Goal: Complete application form: Complete application form

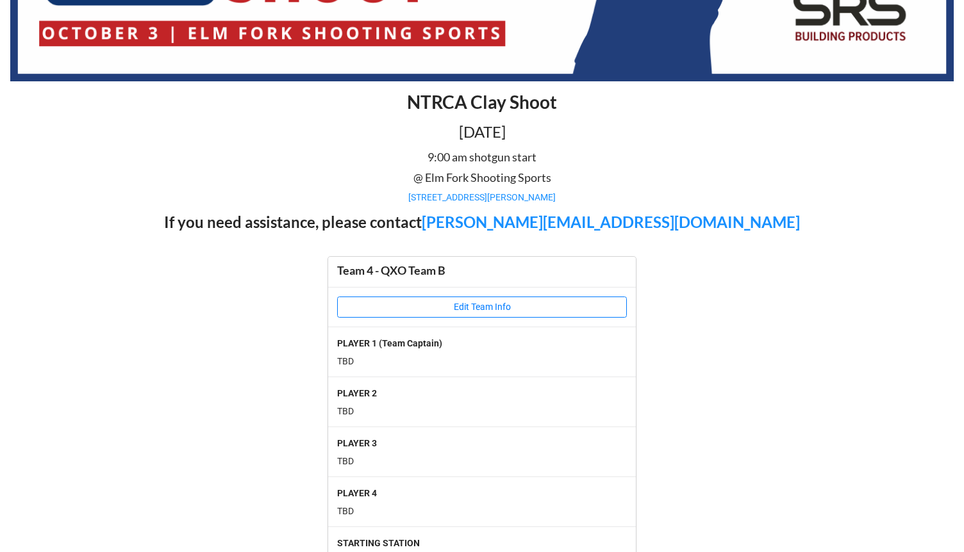
scroll to position [306, 0]
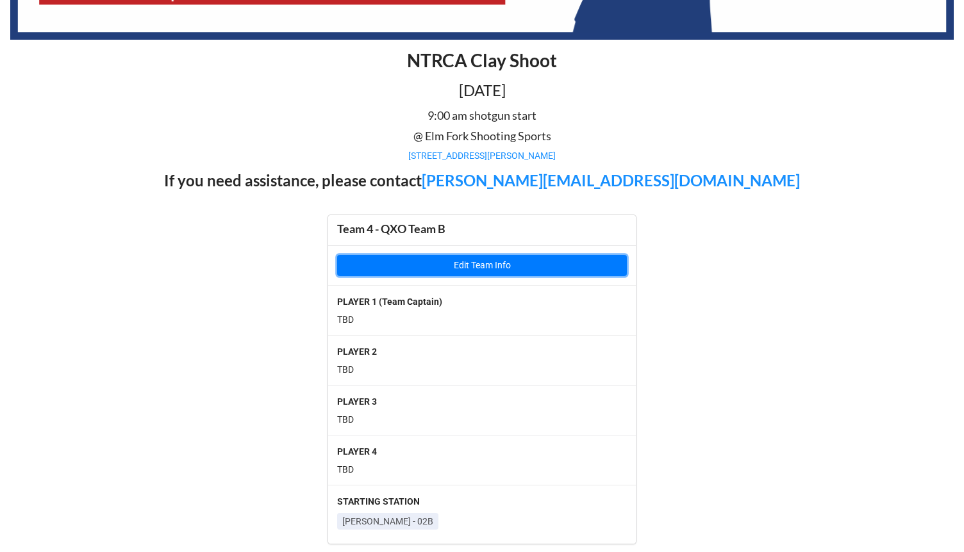
click at [378, 272] on button "Edit Team Info" at bounding box center [482, 266] width 290 height 22
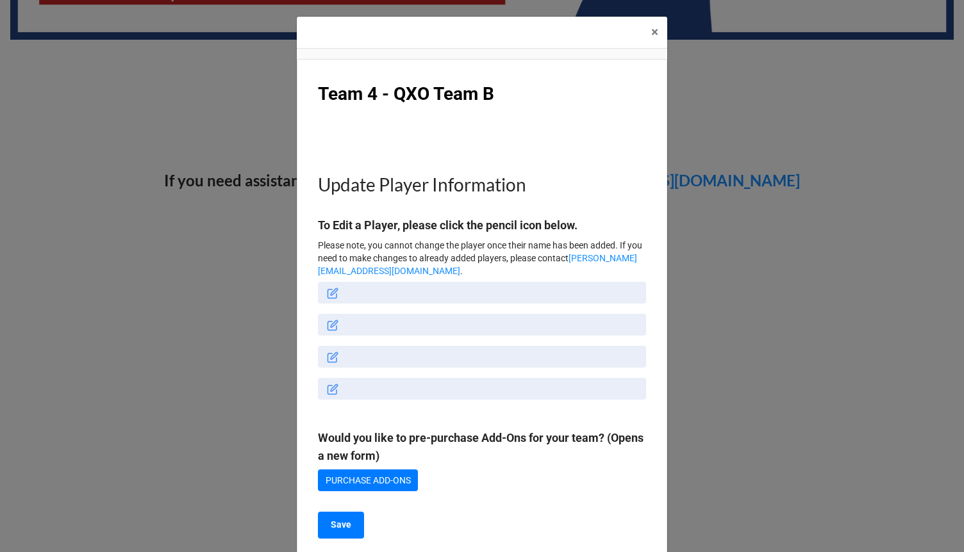
click at [333, 291] on icon at bounding box center [333, 294] width 12 height 12
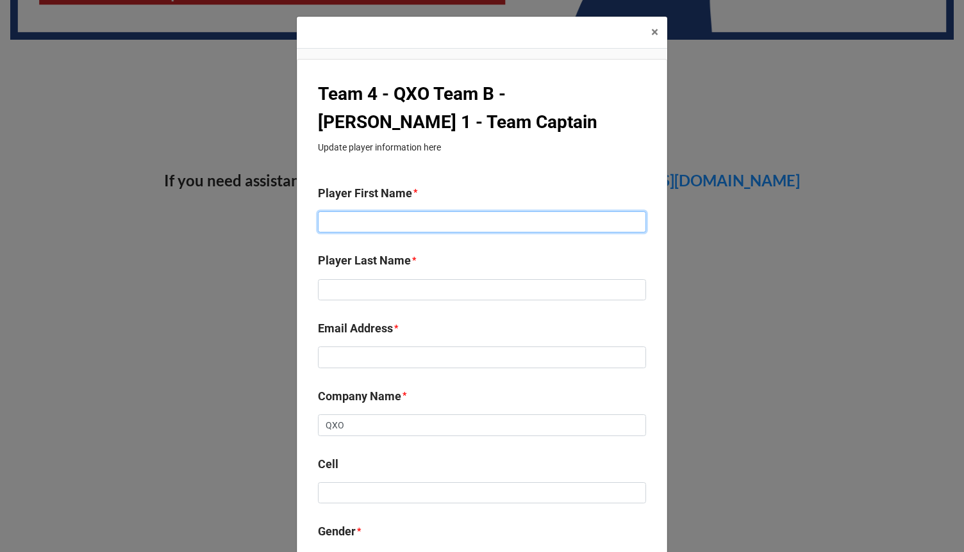
click at [360, 232] on input at bounding box center [482, 222] width 328 height 22
type input "[PERSON_NAME]"
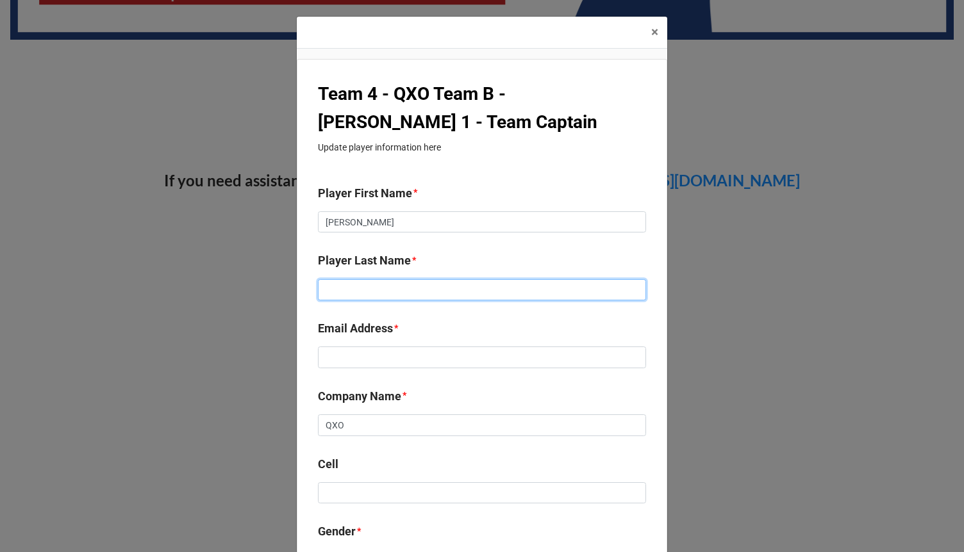
paste input "[PERSON_NAME]"
type input "[PERSON_NAME]"
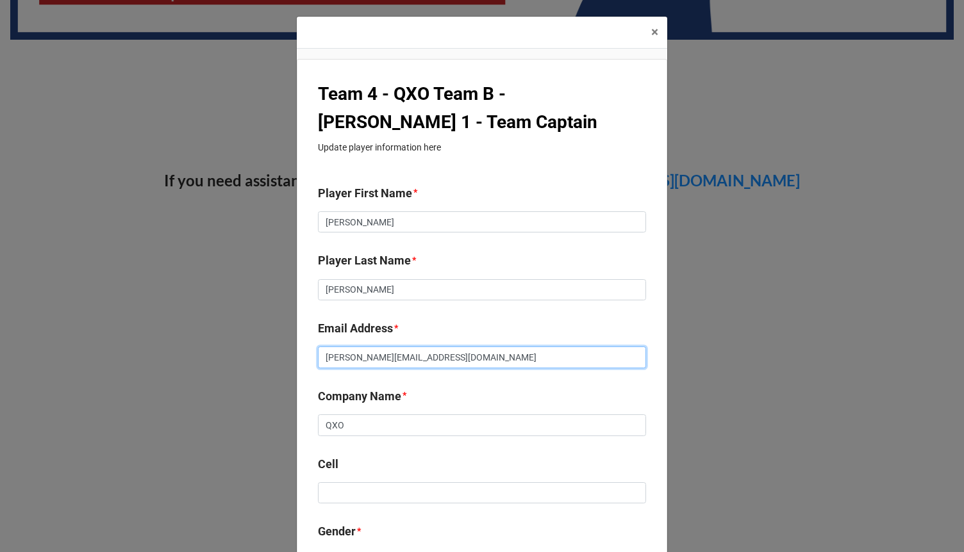
type input "[PERSON_NAME][EMAIL_ADDRESS][DOMAIN_NAME]"
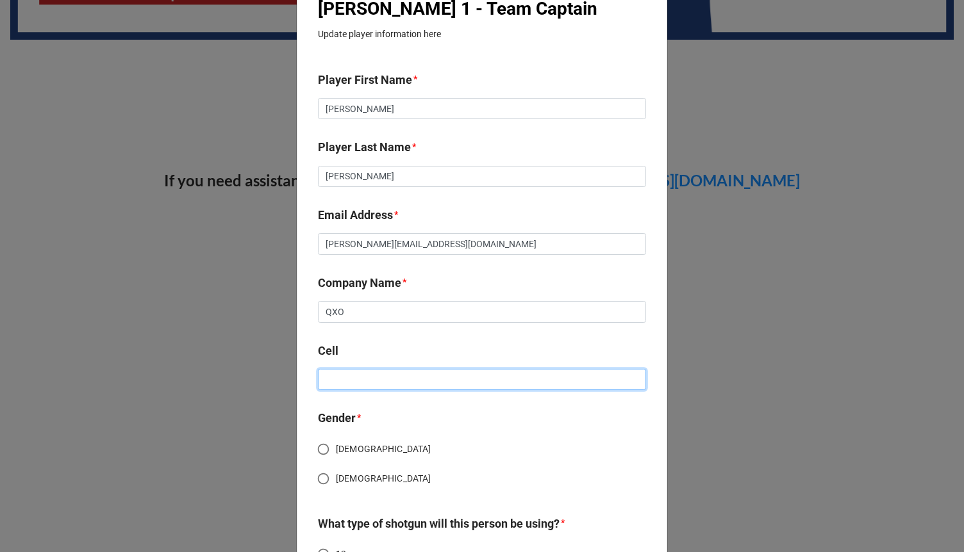
scroll to position [117, 0]
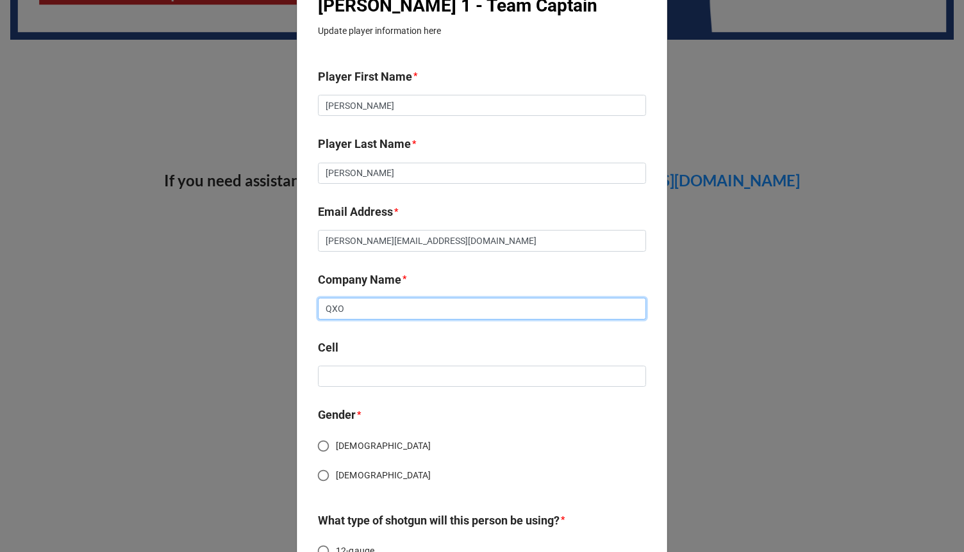
click at [336, 312] on input "QXO" at bounding box center [482, 309] width 328 height 22
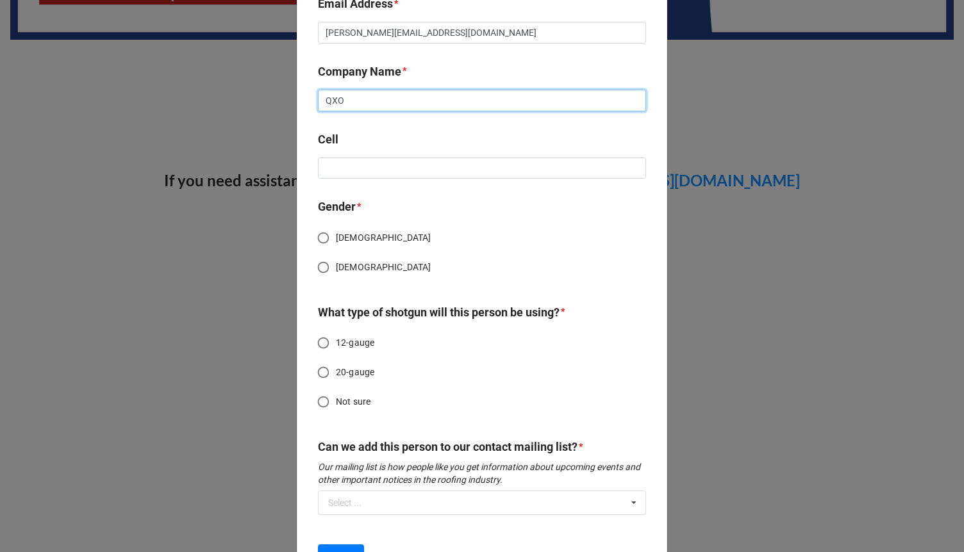
scroll to position [327, 0]
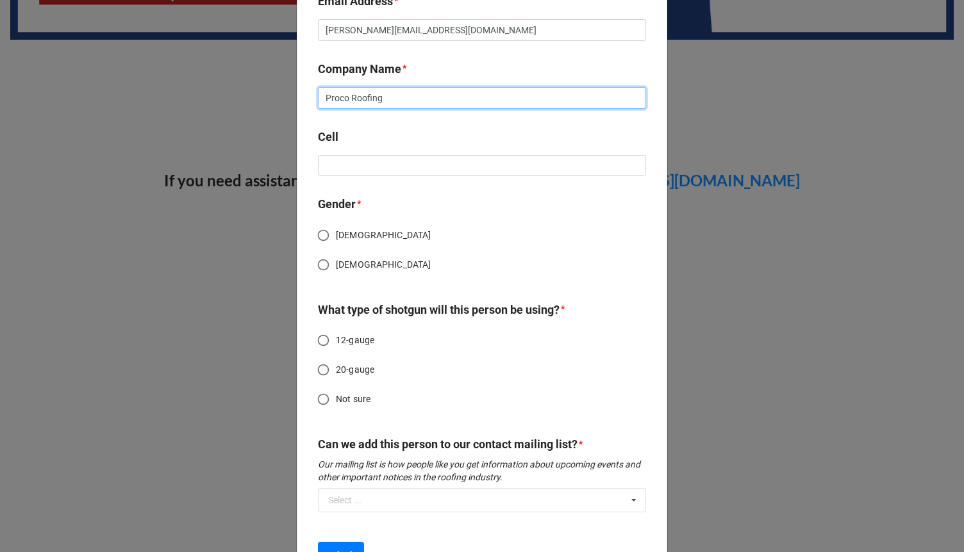
type input "Proco Roofing"
click at [319, 232] on input "[DEMOGRAPHIC_DATA]" at bounding box center [323, 235] width 25 height 25
radio input "true"
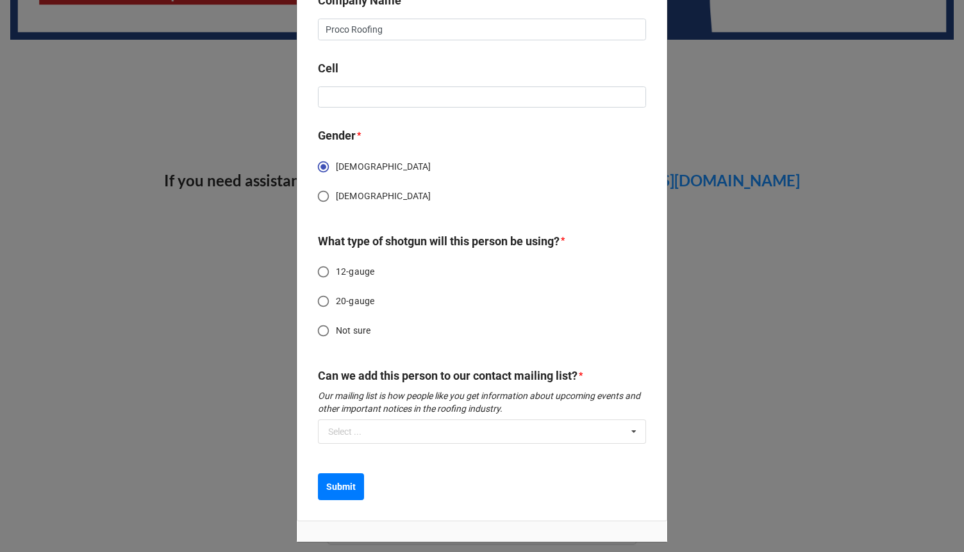
scroll to position [404, 0]
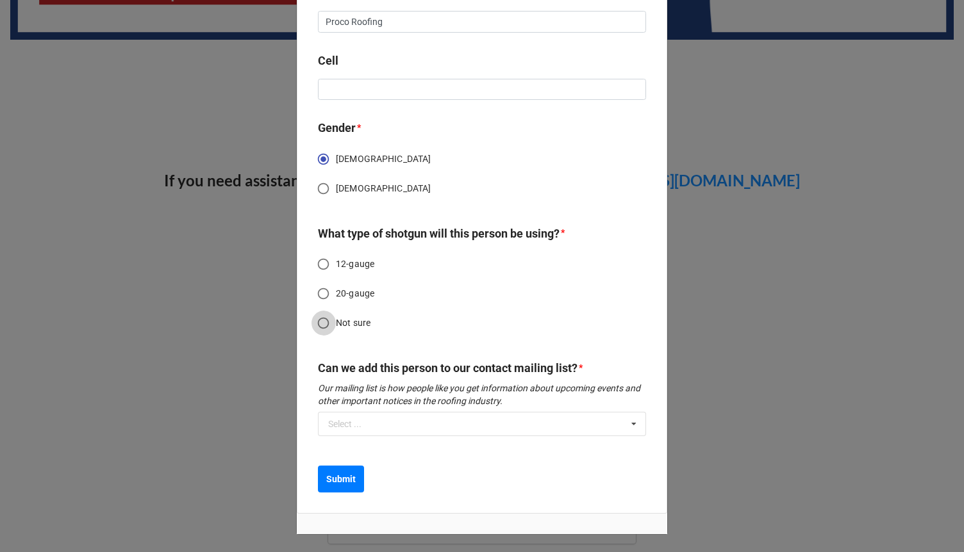
click at [320, 321] on input "Not sure" at bounding box center [323, 323] width 25 height 25
radio input "true"
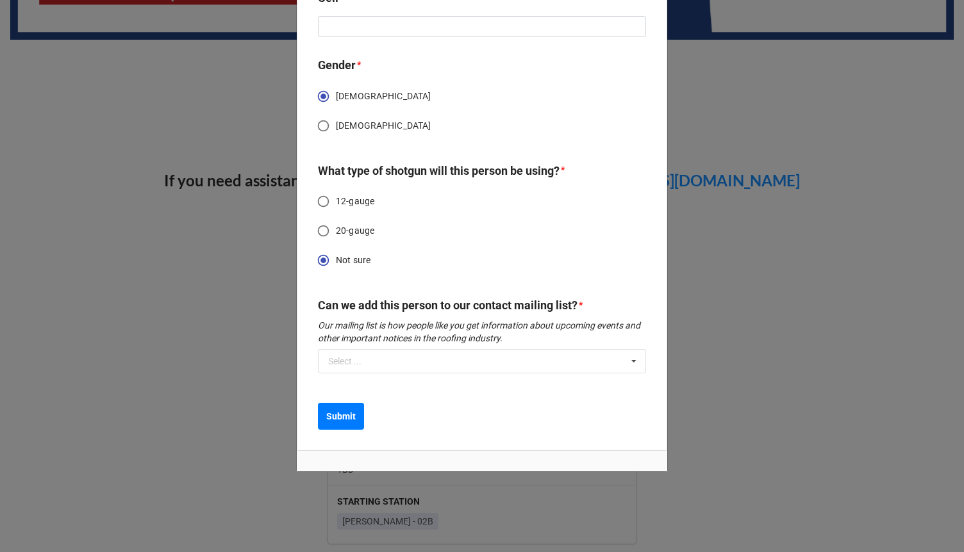
click at [345, 374] on div "Can we add this person to our contact mailing list? * Our mailing list is how p…" at bounding box center [482, 340] width 328 height 86
click at [338, 416] on b "Submit" at bounding box center [340, 416] width 29 height 13
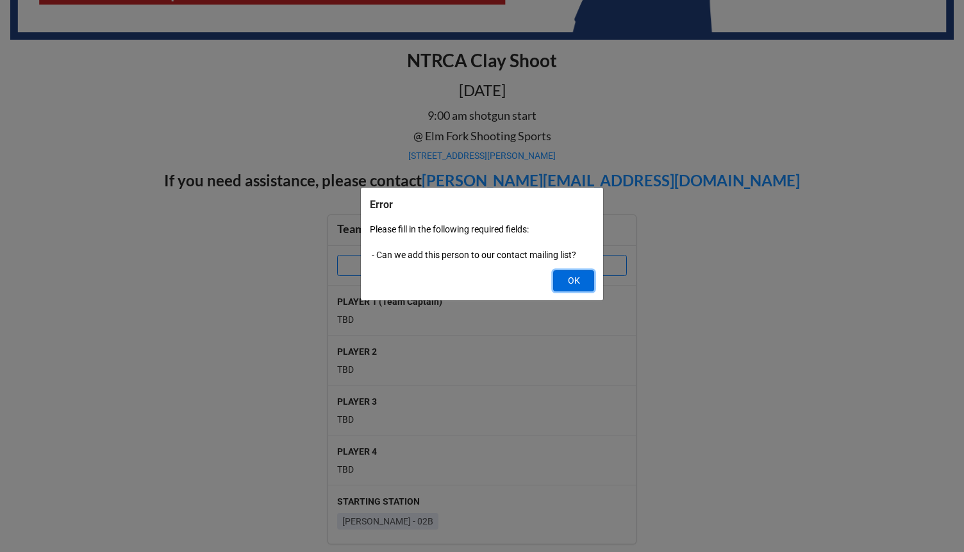
click at [568, 281] on button "OK" at bounding box center [573, 281] width 41 height 22
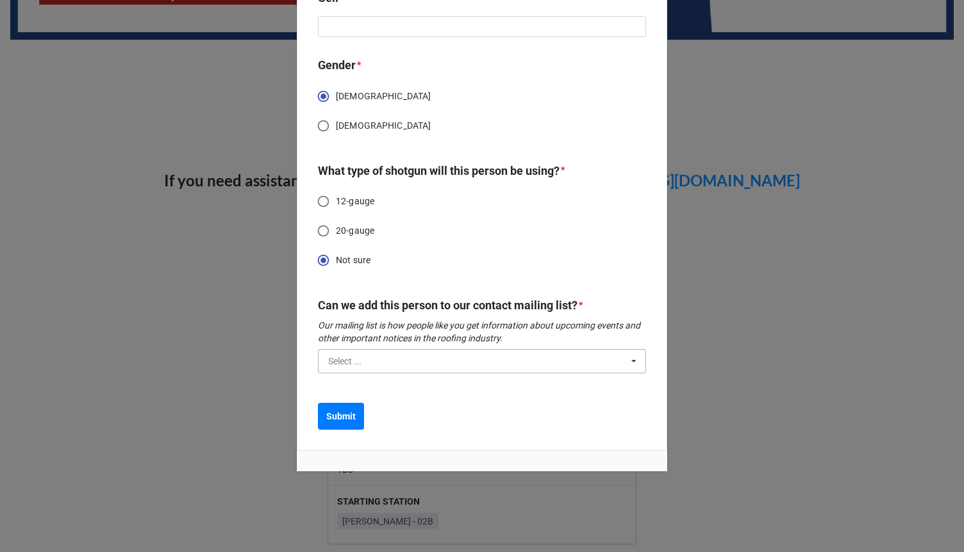
click at [363, 358] on input "text" at bounding box center [482, 361] width 327 height 23
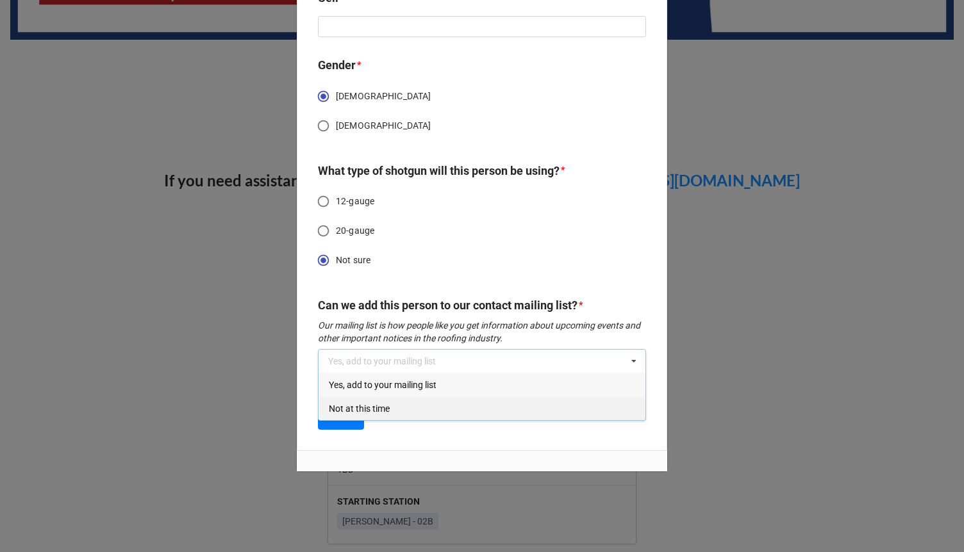
click at [359, 404] on span "Not at this time" at bounding box center [359, 409] width 61 height 10
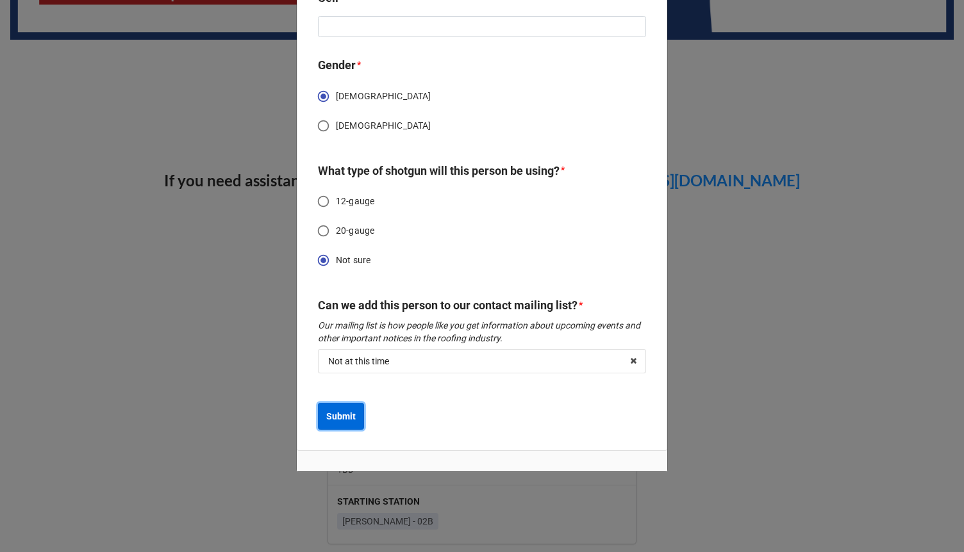
click at [342, 418] on b "Submit" at bounding box center [340, 416] width 29 height 13
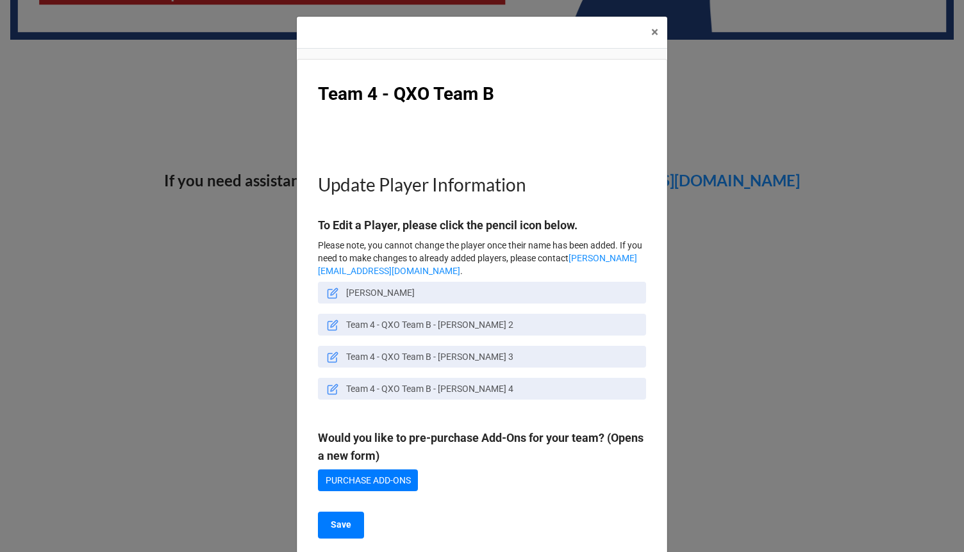
click at [329, 326] on icon at bounding box center [333, 326] width 12 height 12
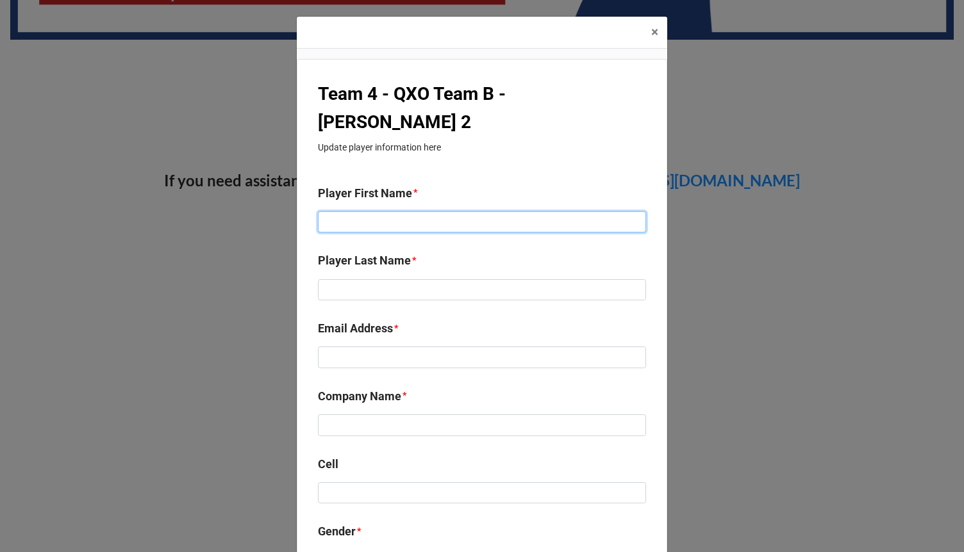
click at [349, 211] on input at bounding box center [482, 222] width 328 height 22
type input "[PERSON_NAME]"
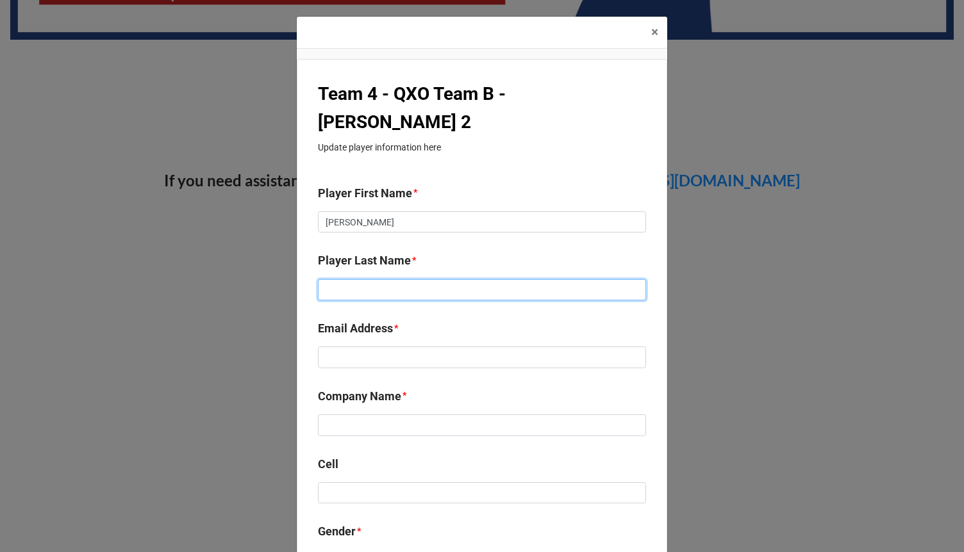
paste input "[PERSON_NAME]"
type input "[PERSON_NAME]"
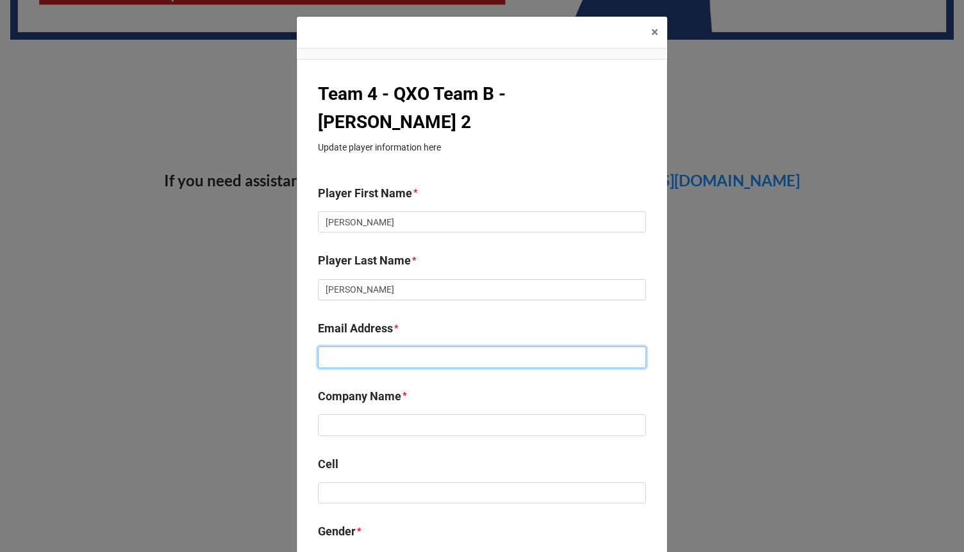
paste input "[EMAIL_ADDRESS][DOMAIN_NAME]"
type input "[EMAIL_ADDRESS][DOMAIN_NAME]"
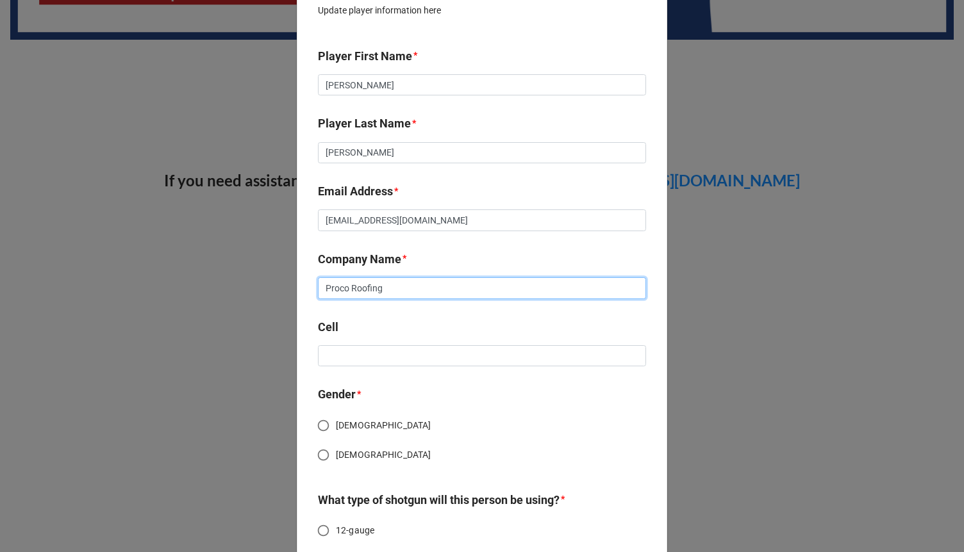
scroll to position [212, 0]
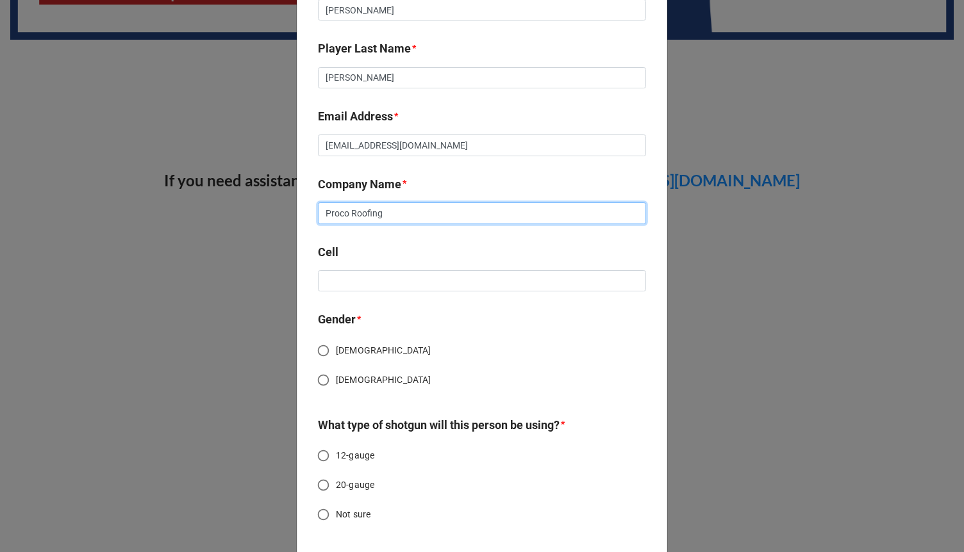
type input "Proco Roofing"
click at [319, 368] on input "[DEMOGRAPHIC_DATA]" at bounding box center [323, 380] width 25 height 25
radio input "true"
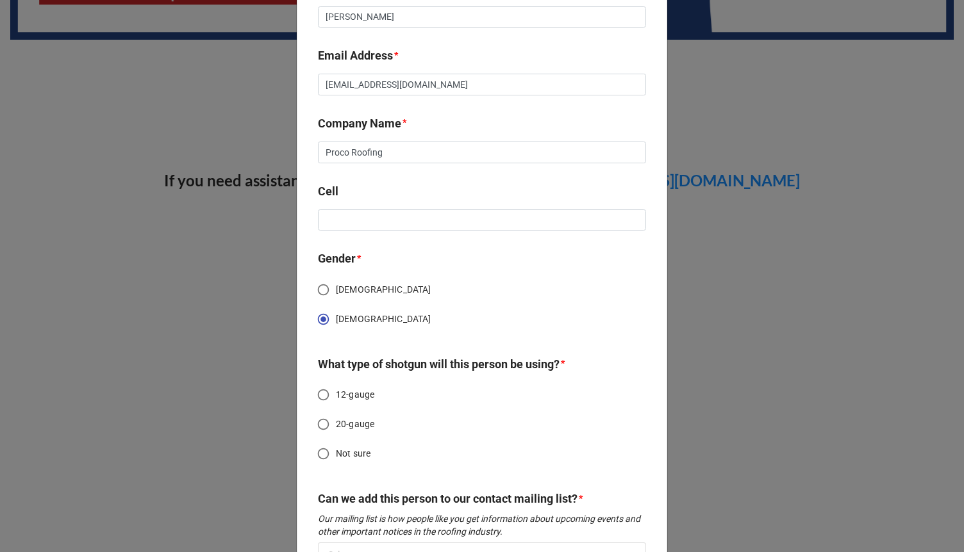
scroll to position [274, 0]
click at [320, 441] on input "Not sure" at bounding box center [323, 453] width 25 height 25
radio input "true"
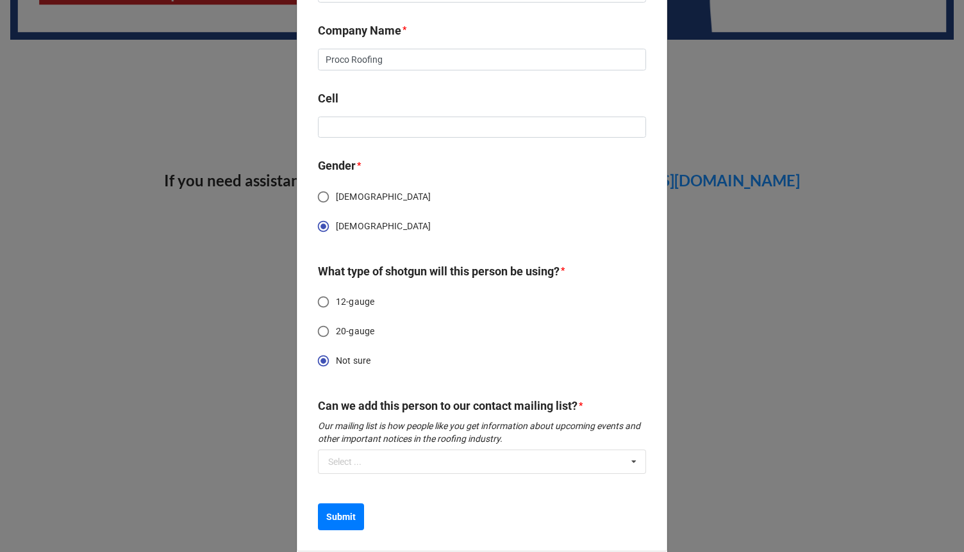
scroll to position [367, 0]
click at [329, 457] on div "Select ..." at bounding box center [344, 461] width 33 height 9
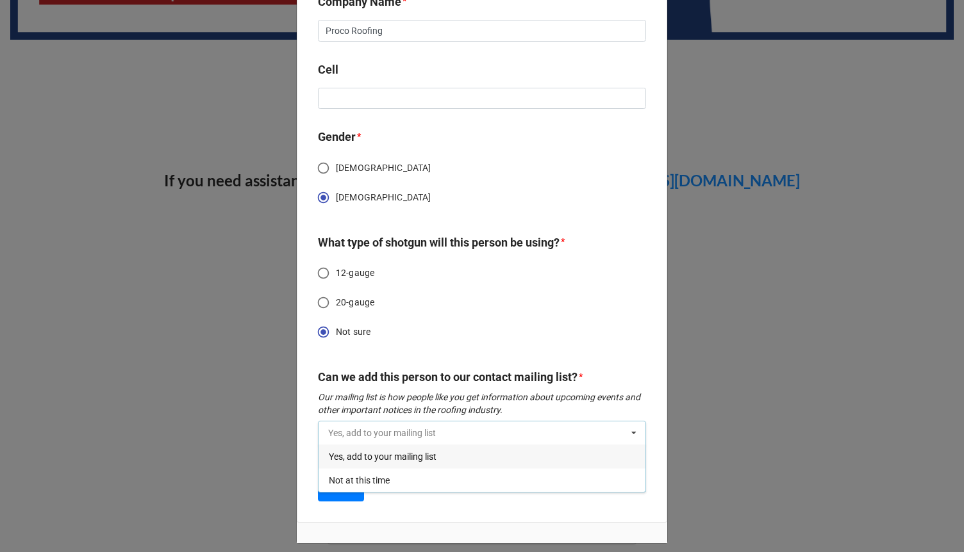
scroll to position [399, 0]
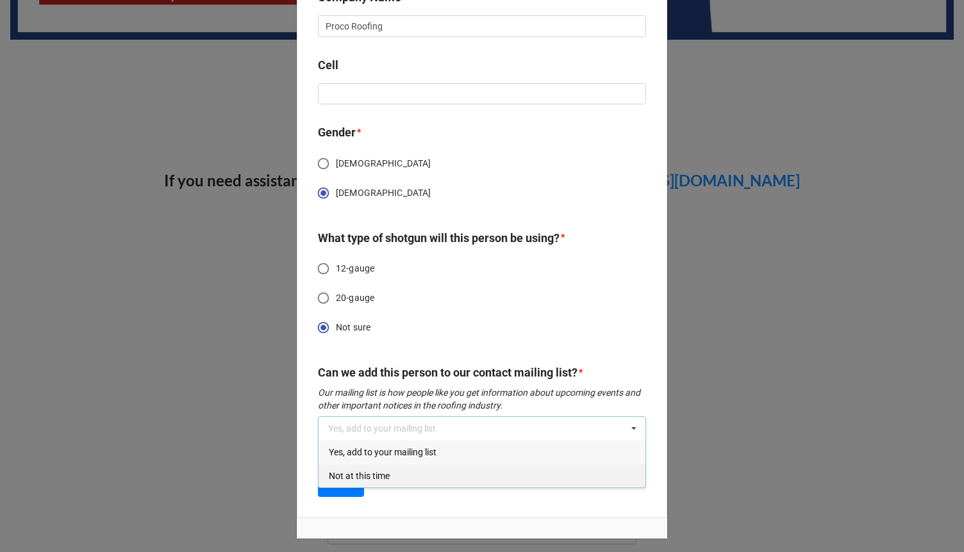
click at [358, 471] on span "Not at this time" at bounding box center [359, 476] width 61 height 10
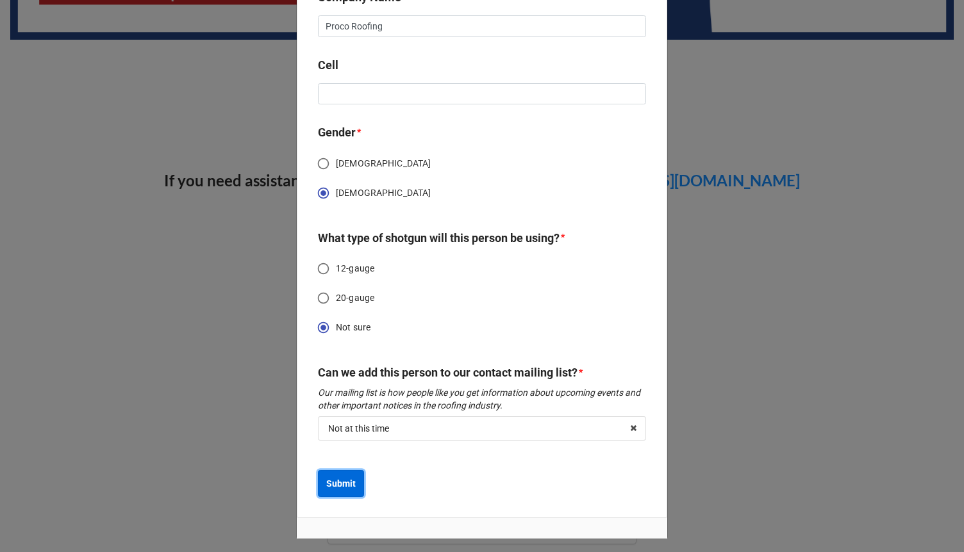
click at [348, 477] on b "Submit" at bounding box center [340, 483] width 29 height 13
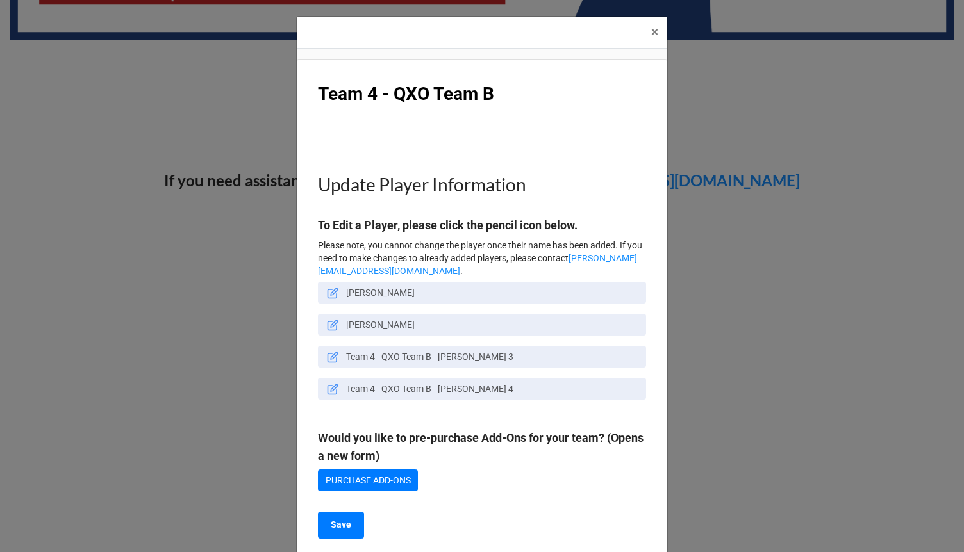
click at [331, 359] on icon at bounding box center [334, 355] width 7 height 7
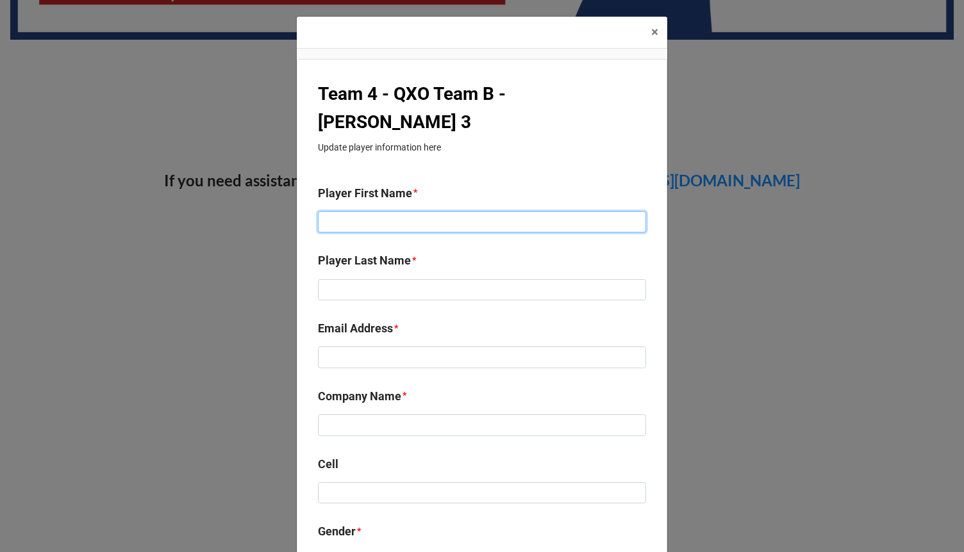
click at [343, 211] on input at bounding box center [482, 222] width 328 height 22
type input "[PERSON_NAME]"
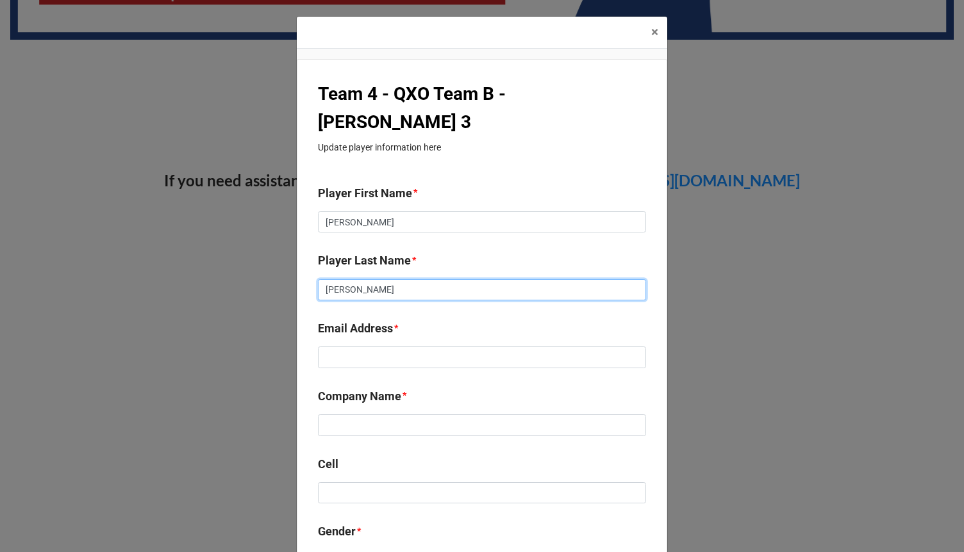
type input "[PERSON_NAME]"
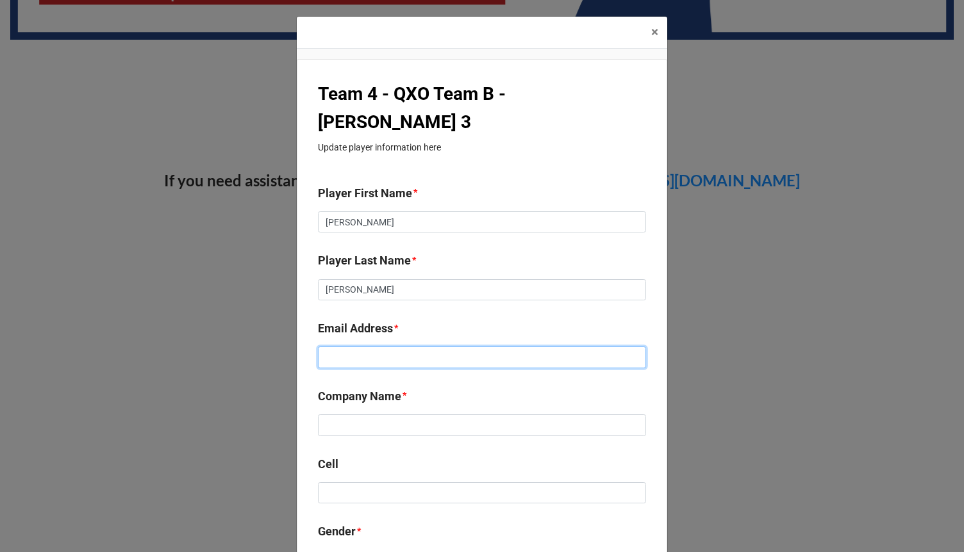
paste input "[PERSON_NAME][EMAIL_ADDRESS][PERSON_NAME][DOMAIN_NAME]"
type input "[PERSON_NAME][EMAIL_ADDRESS][PERSON_NAME][DOMAIN_NAME]"
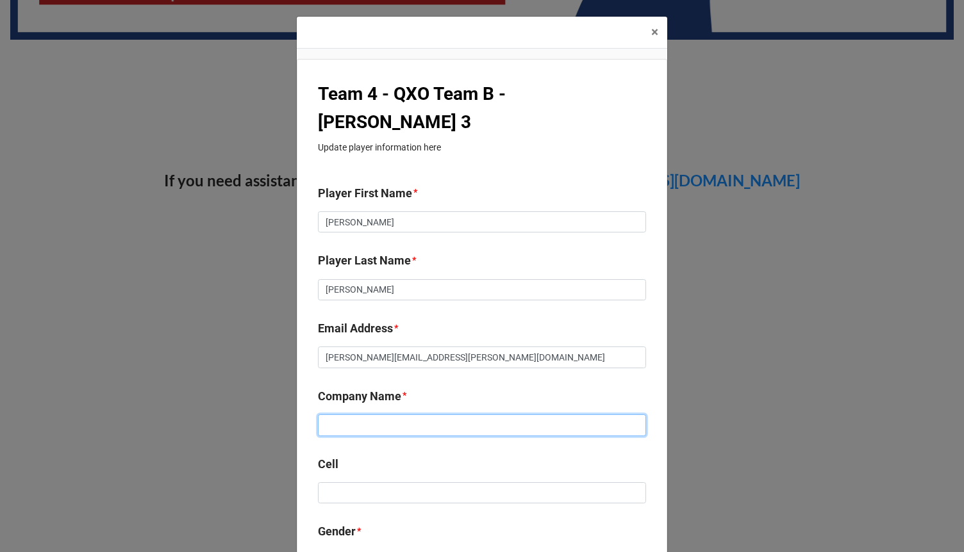
click at [347, 415] on input at bounding box center [482, 426] width 328 height 22
type input "Proco Roofing"
click at [315, 550] on input "[DEMOGRAPHIC_DATA]" at bounding box center [323, 562] width 25 height 25
radio input "true"
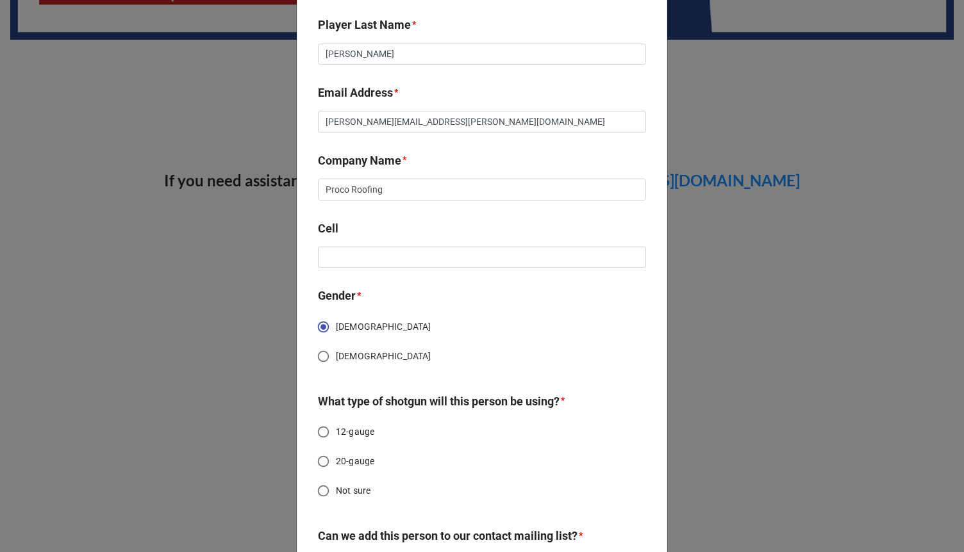
scroll to position [438, 0]
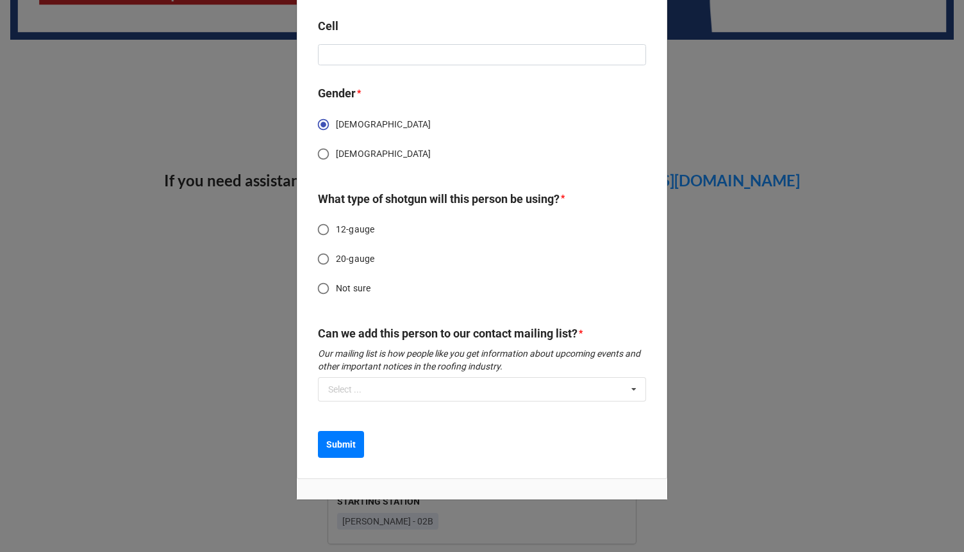
click at [320, 276] on input "Not sure" at bounding box center [323, 288] width 25 height 25
radio input "true"
click at [322, 377] on div "Can we add this person to our contact mailing list? * Our mailing list is how p…" at bounding box center [482, 368] width 328 height 86
click at [329, 385] on div "Select ..." at bounding box center [344, 389] width 33 height 9
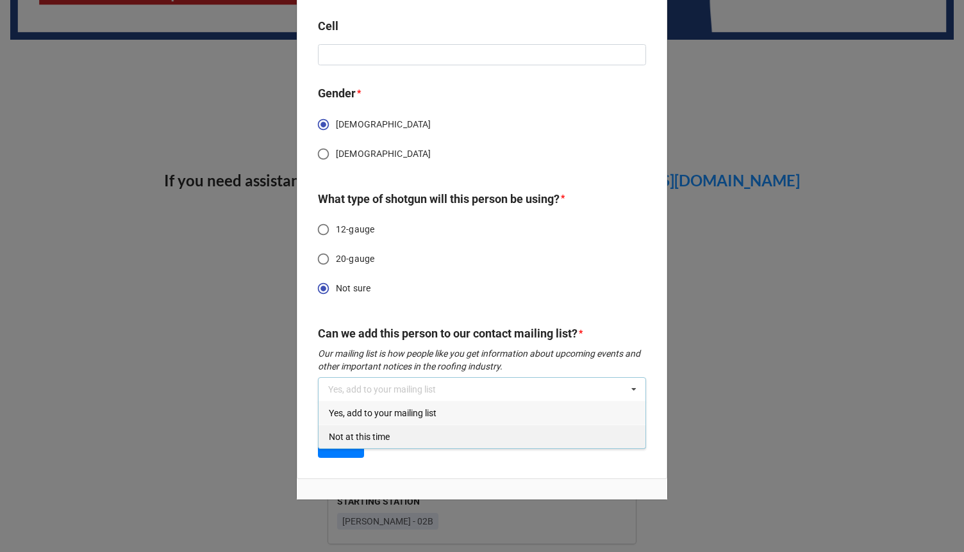
click at [335, 432] on span "Not at this time" at bounding box center [359, 437] width 61 height 10
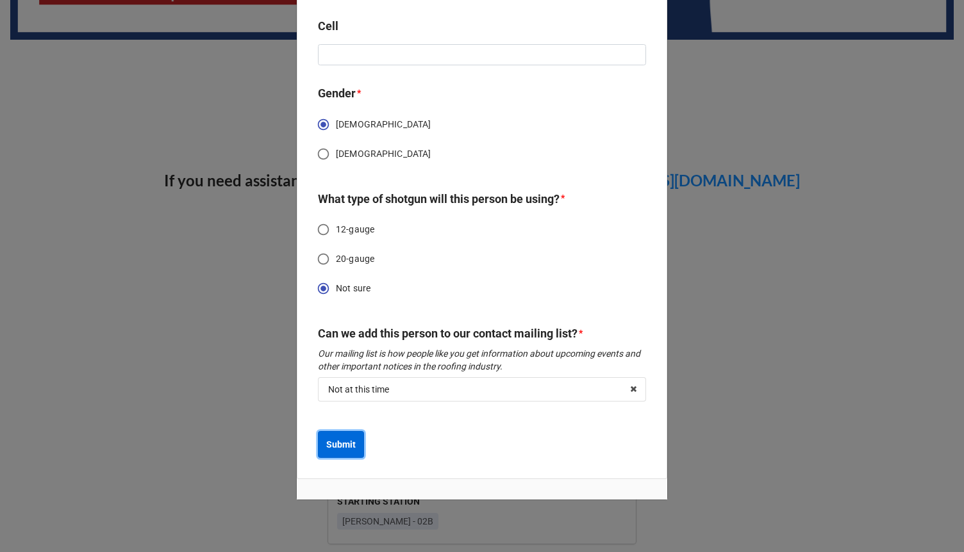
click at [335, 438] on b "Submit" at bounding box center [340, 444] width 29 height 13
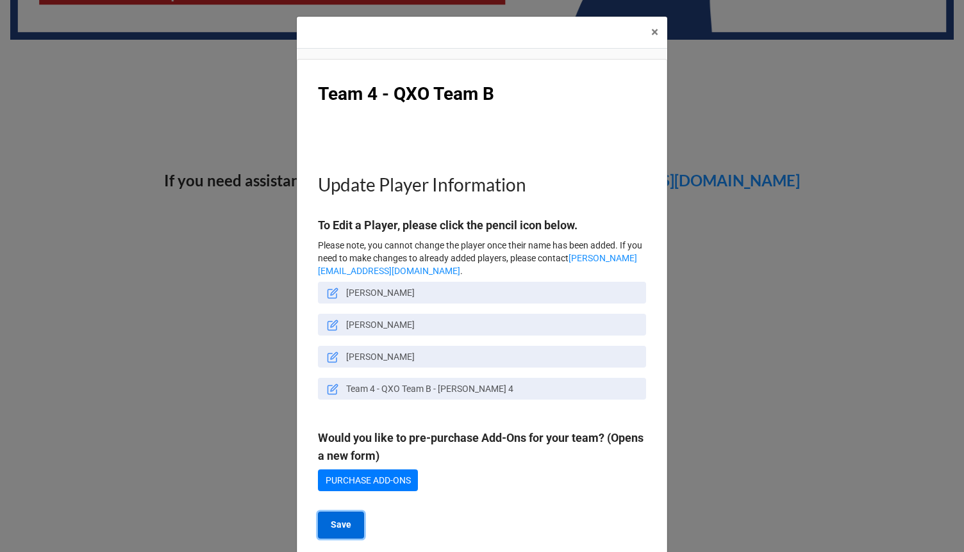
click at [348, 526] on button "Save" at bounding box center [341, 525] width 46 height 27
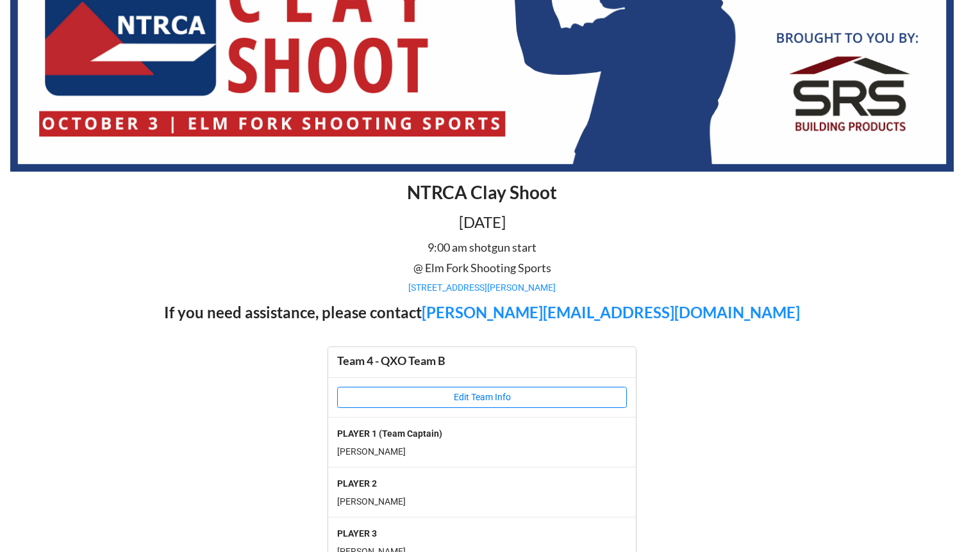
scroll to position [306, 0]
